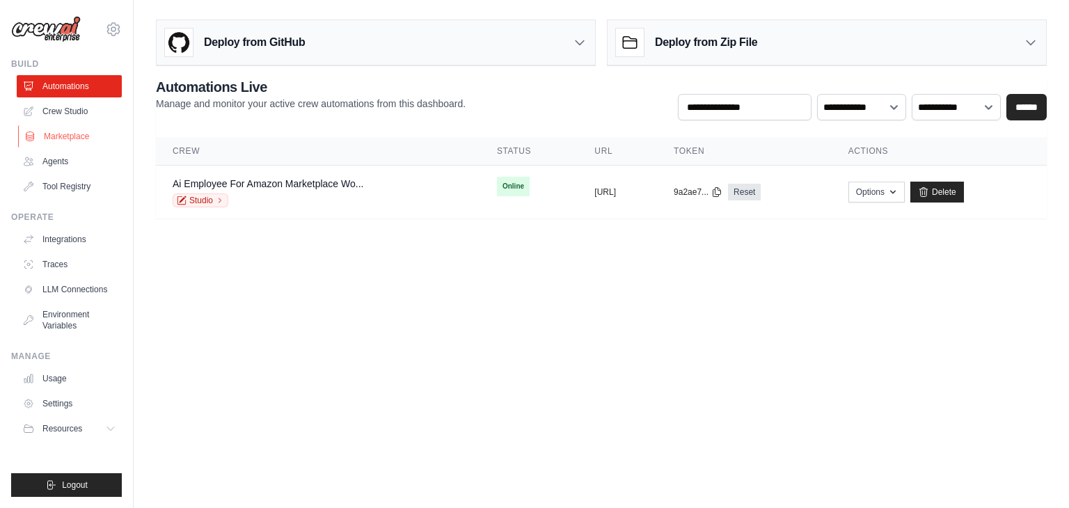
click at [79, 132] on link "Marketplace" at bounding box center [70, 136] width 105 height 22
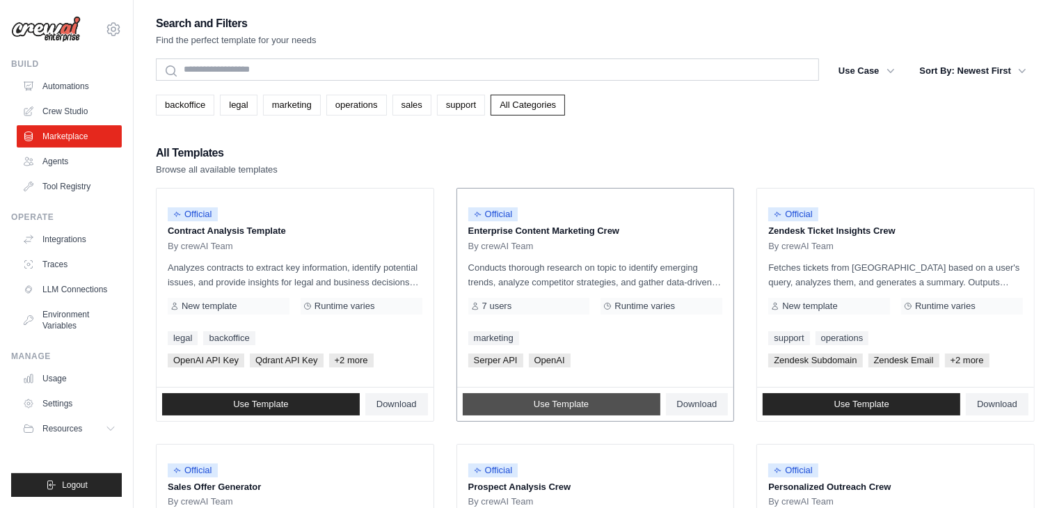
click at [528, 404] on link "Use Template" at bounding box center [562, 404] width 198 height 22
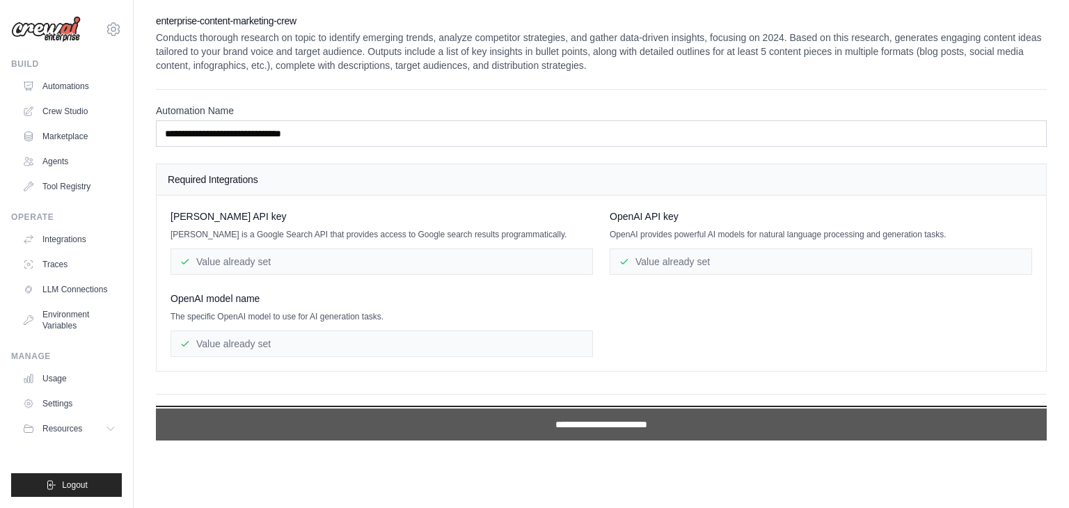
click at [229, 429] on input "**********" at bounding box center [601, 425] width 891 height 32
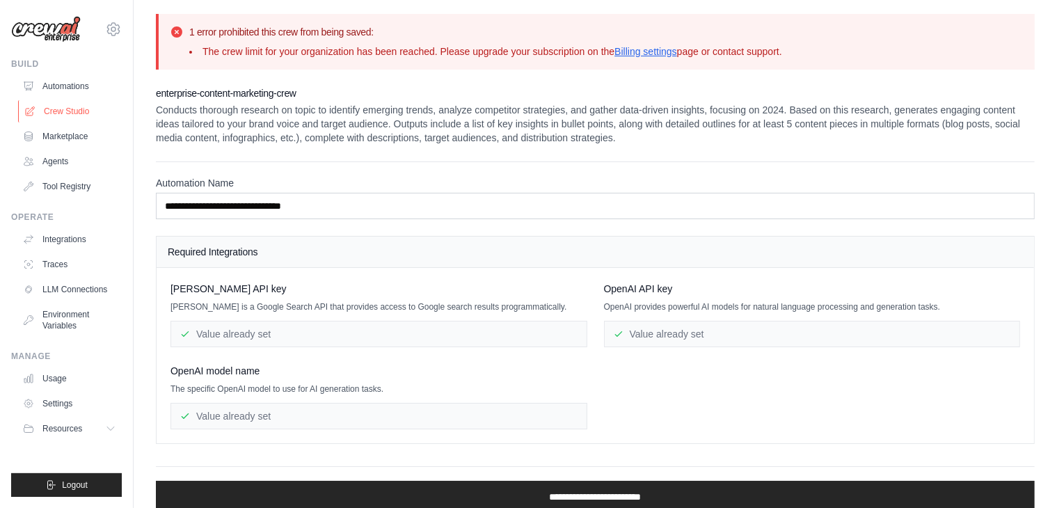
click at [61, 113] on link "Crew Studio" at bounding box center [70, 111] width 105 height 22
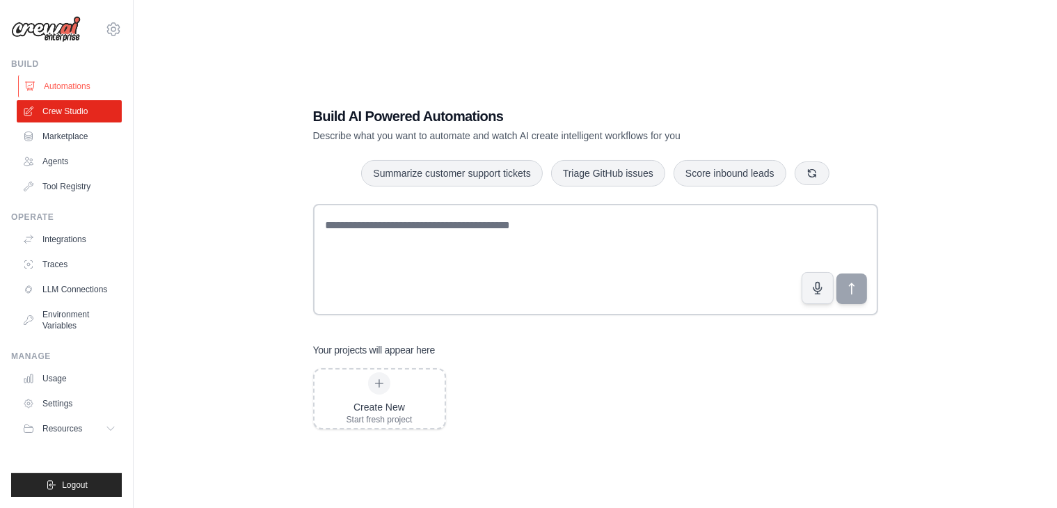
click at [77, 90] on link "Automations" at bounding box center [70, 86] width 105 height 22
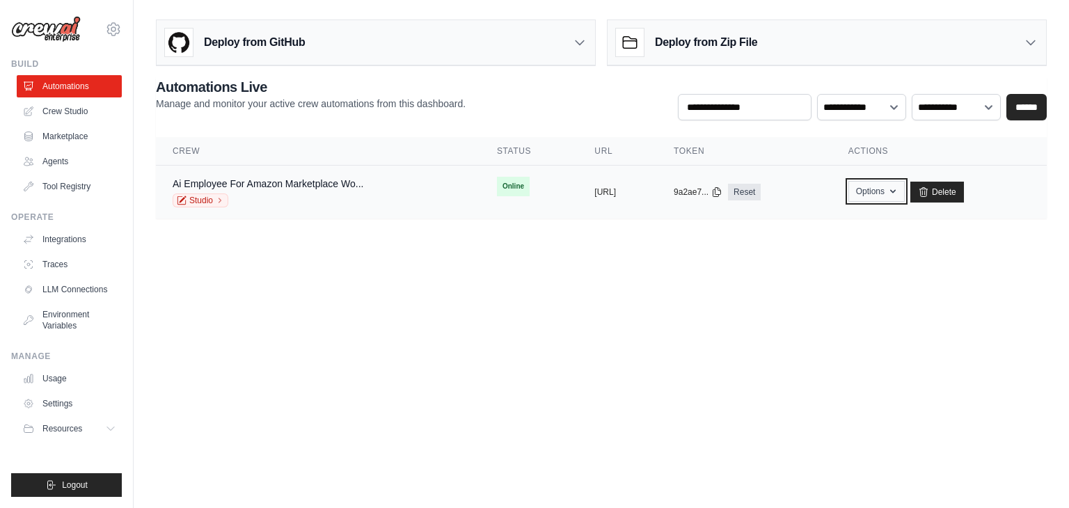
click at [902, 181] on button "Options" at bounding box center [876, 191] width 56 height 21
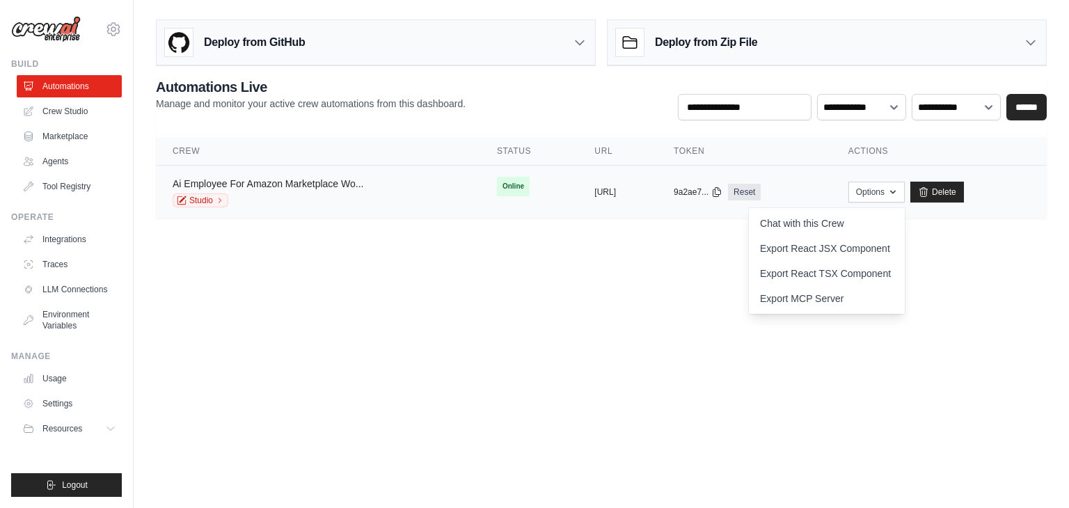
click at [298, 180] on link "Ai Employee For Amazon Marketplace Wo..." at bounding box center [268, 183] width 191 height 11
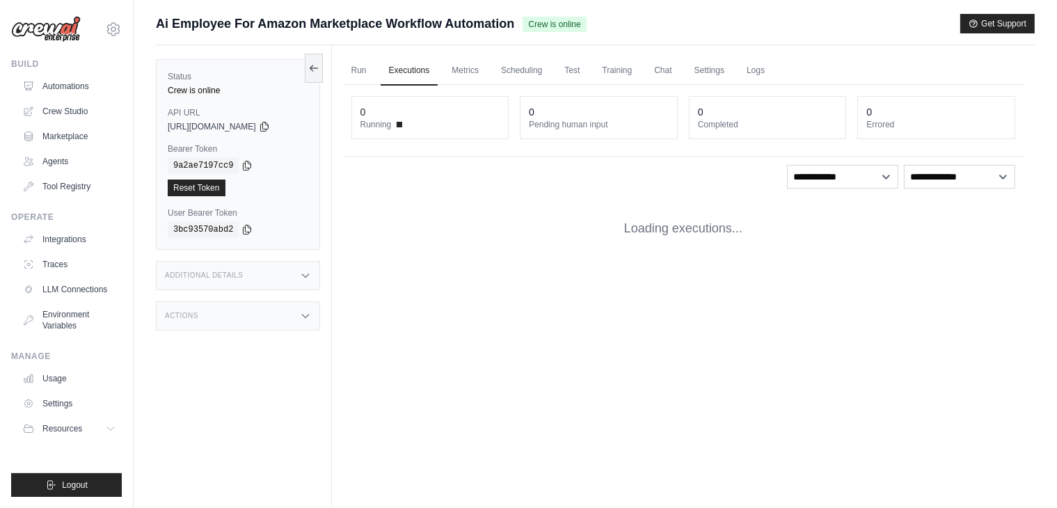
click at [242, 184] on div "Reset Token" at bounding box center [238, 188] width 141 height 17
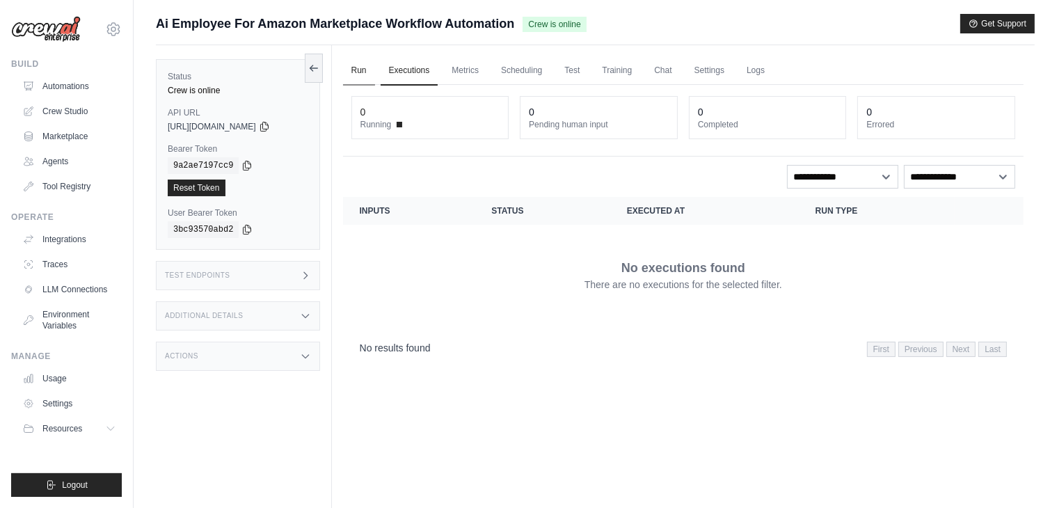
drag, startPoint x: 338, startPoint y: 74, endPoint x: 348, endPoint y: 68, distance: 11.8
click at [342, 70] on div "Run Executions Metrics Scheduling Test Training Chat Settings Logs 0 Running 0 …" at bounding box center [683, 299] width 703 height 508
click at [349, 68] on link "Run" at bounding box center [359, 70] width 32 height 29
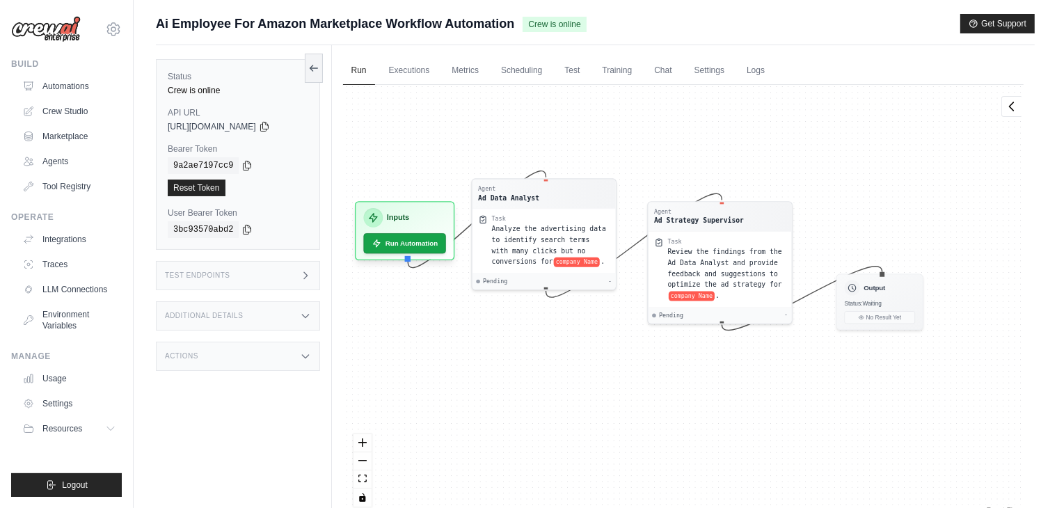
drag, startPoint x: 924, startPoint y: 302, endPoint x: 879, endPoint y: 254, distance: 66.0
click at [879, 255] on div "Agent Ad Data Analyst Task Analyze the advertising data to identify search term…" at bounding box center [683, 301] width 681 height 432
